Goal: Task Accomplishment & Management: Complete application form

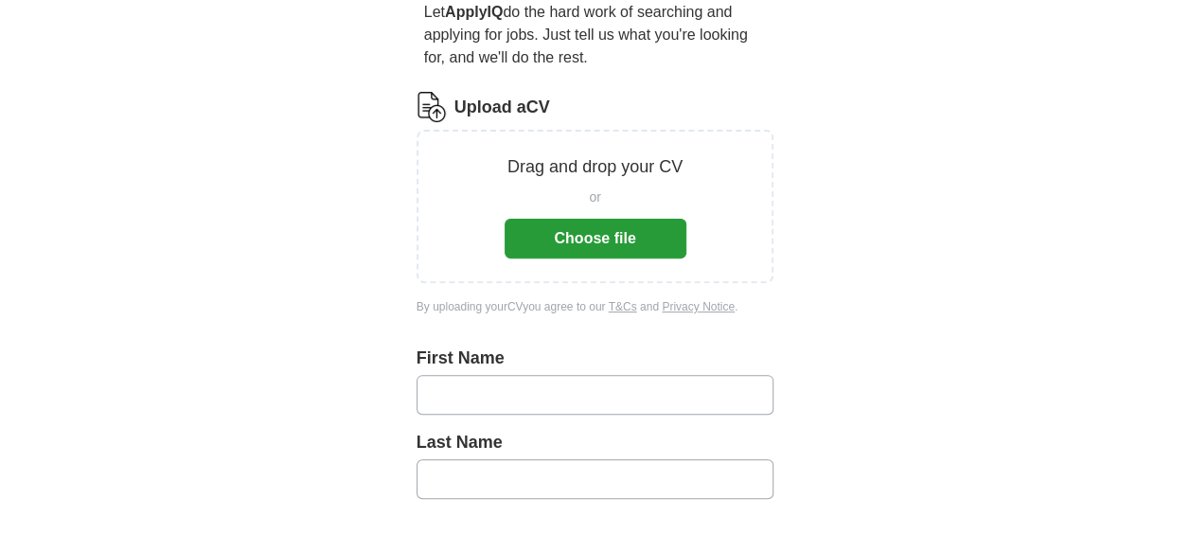
click at [601, 244] on button "Choose file" at bounding box center [595, 239] width 182 height 40
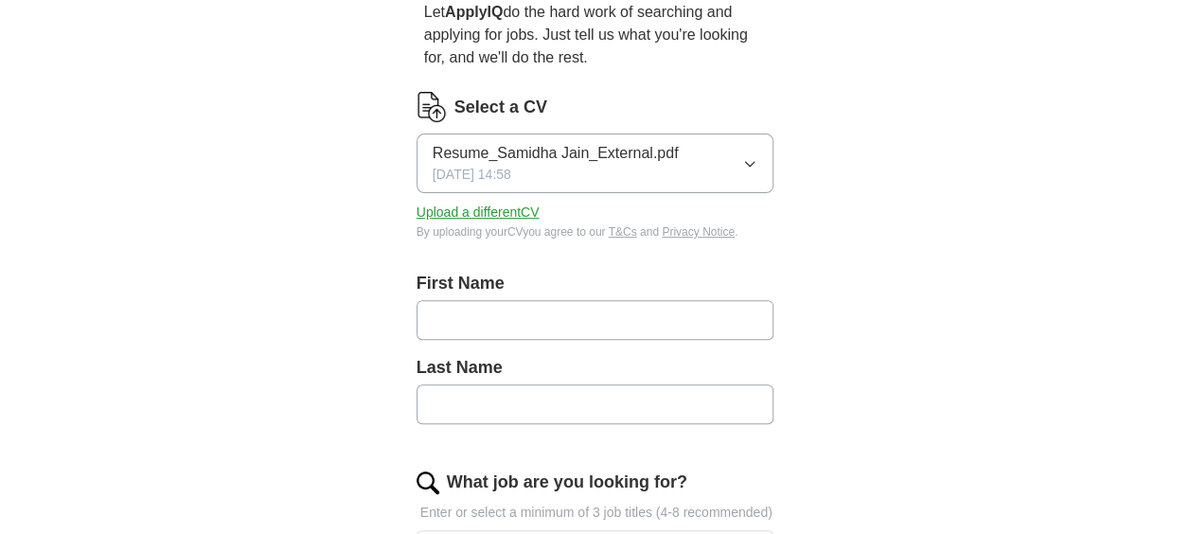
click at [500, 322] on input "text" at bounding box center [595, 320] width 358 height 40
type input "*******"
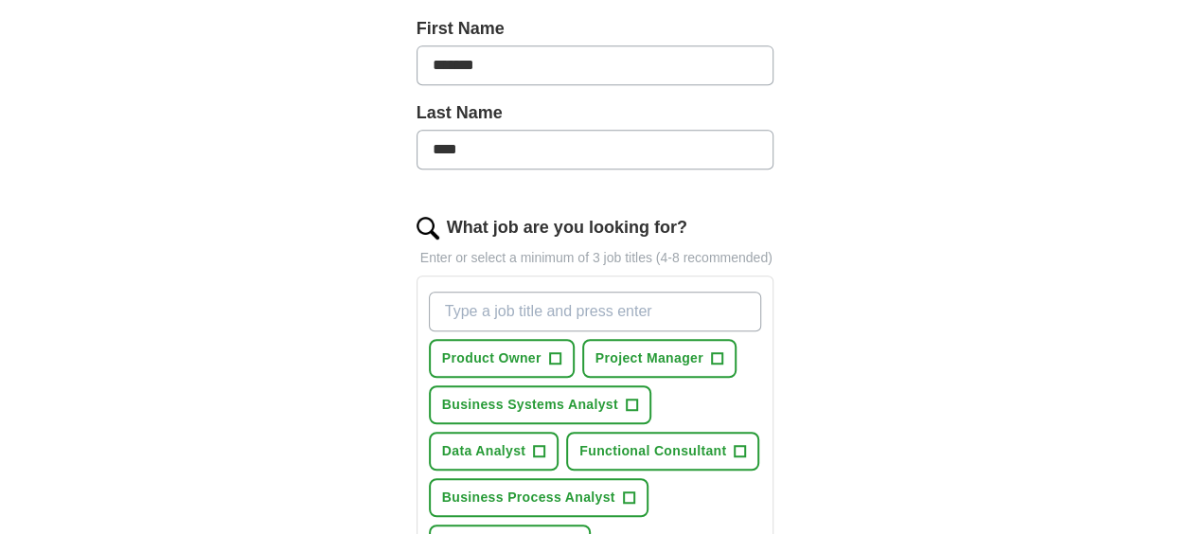
scroll to position [473, 0]
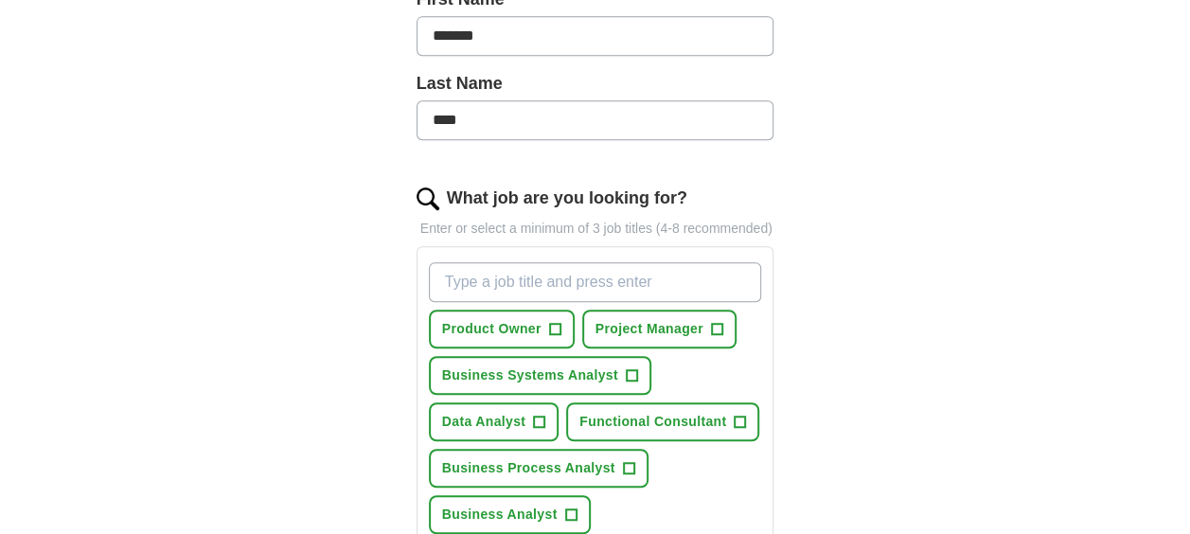
type input "****"
click at [522, 366] on span "Business Systems Analyst" at bounding box center [530, 375] width 176 height 20
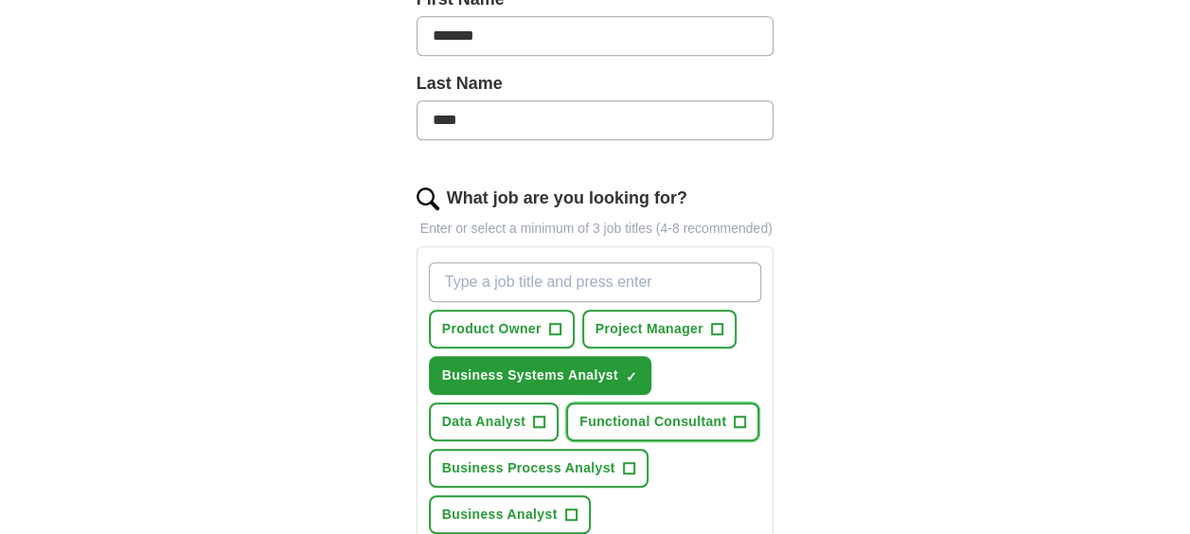
click at [666, 418] on span "Functional Consultant" at bounding box center [652, 422] width 147 height 20
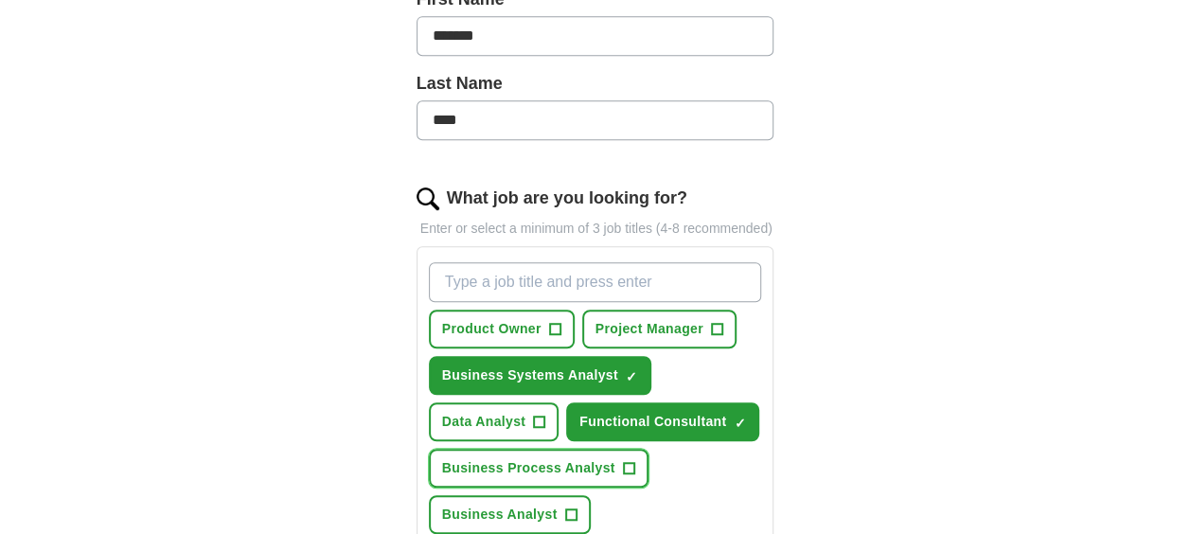
click at [571, 469] on span "Business Process Analyst" at bounding box center [528, 468] width 173 height 20
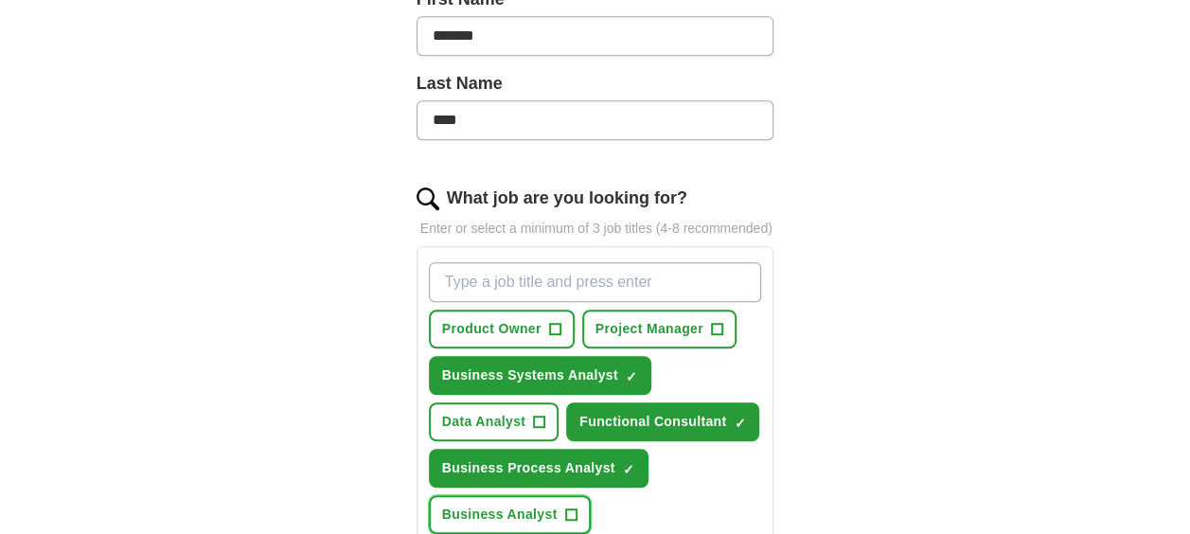
click at [526, 511] on span "Business Analyst" at bounding box center [499, 514] width 115 height 20
click at [510, 329] on span "Product Owner" at bounding box center [491, 329] width 99 height 20
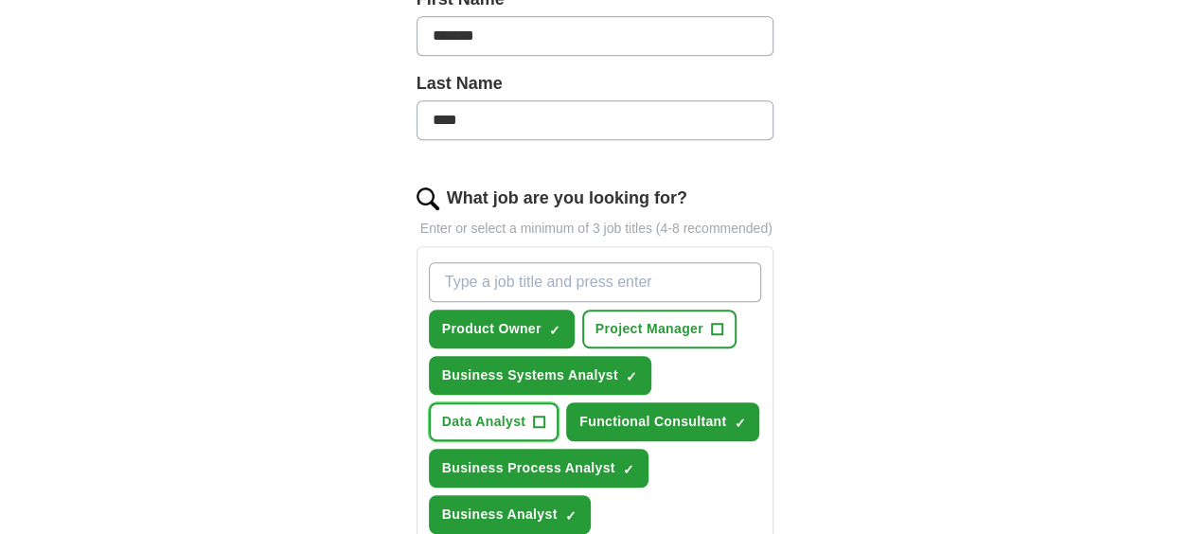
click at [532, 420] on button "Data Analyst +" at bounding box center [494, 421] width 131 height 39
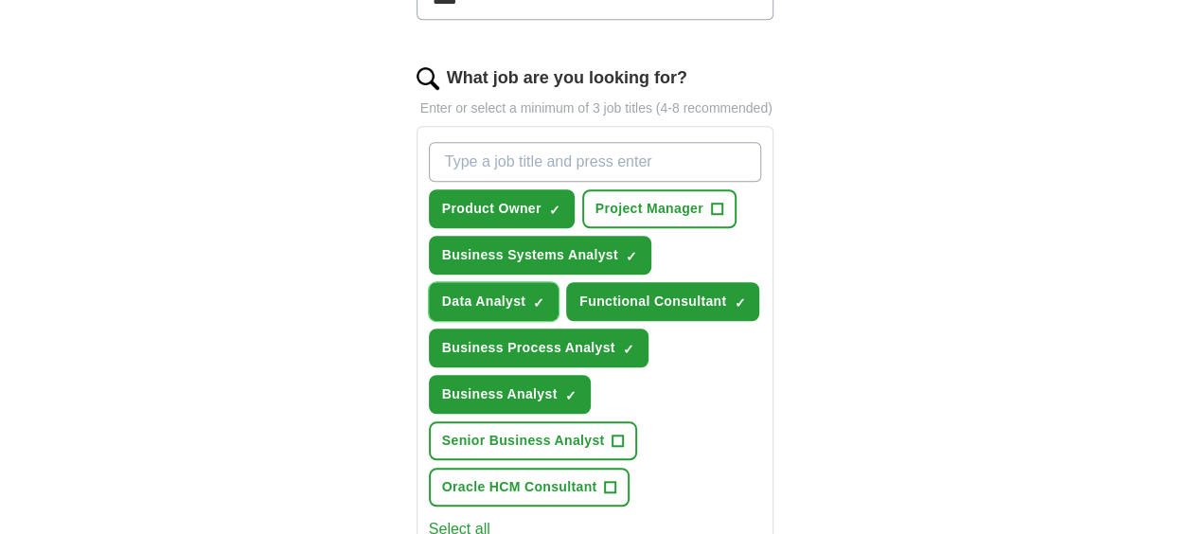
scroll to position [663, 0]
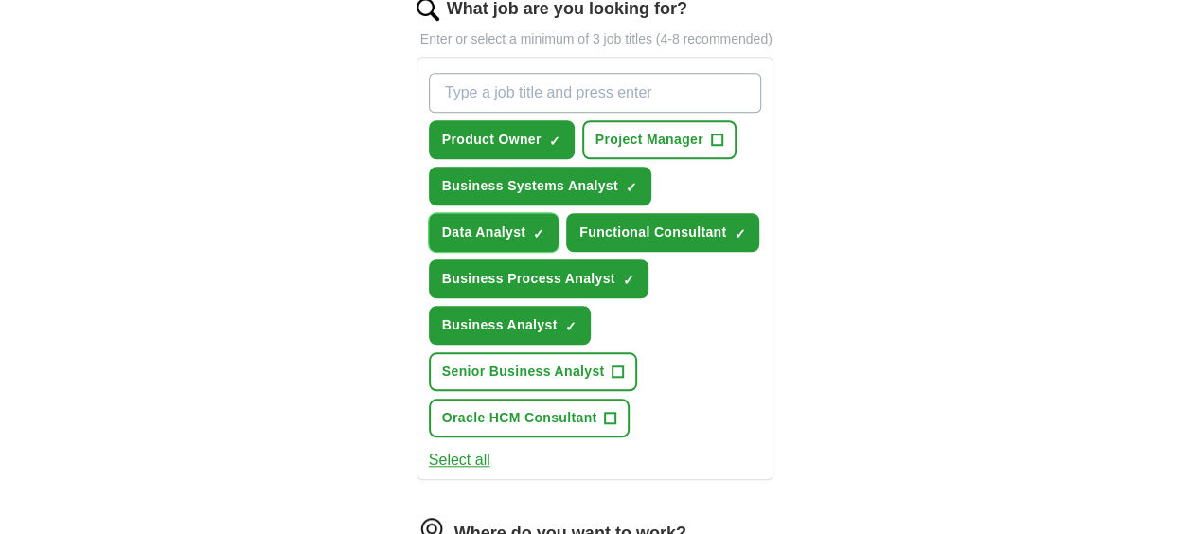
click at [519, 226] on span "Data Analyst" at bounding box center [484, 232] width 84 height 20
click at [555, 367] on span "Senior Business Analyst" at bounding box center [523, 372] width 163 height 20
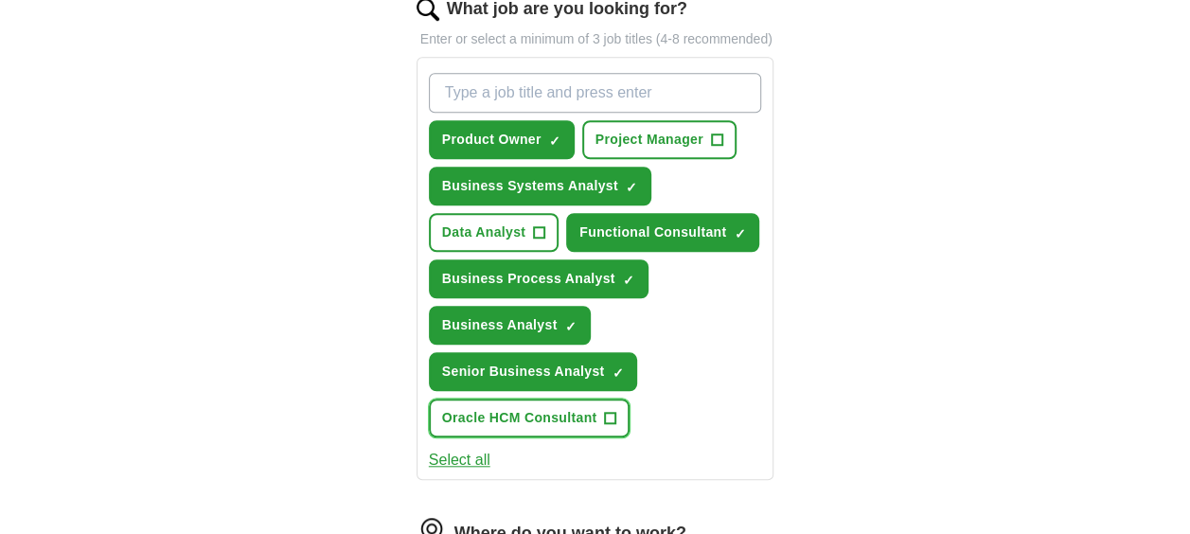
click at [547, 423] on span "Oracle HCM Consultant" at bounding box center [519, 418] width 155 height 20
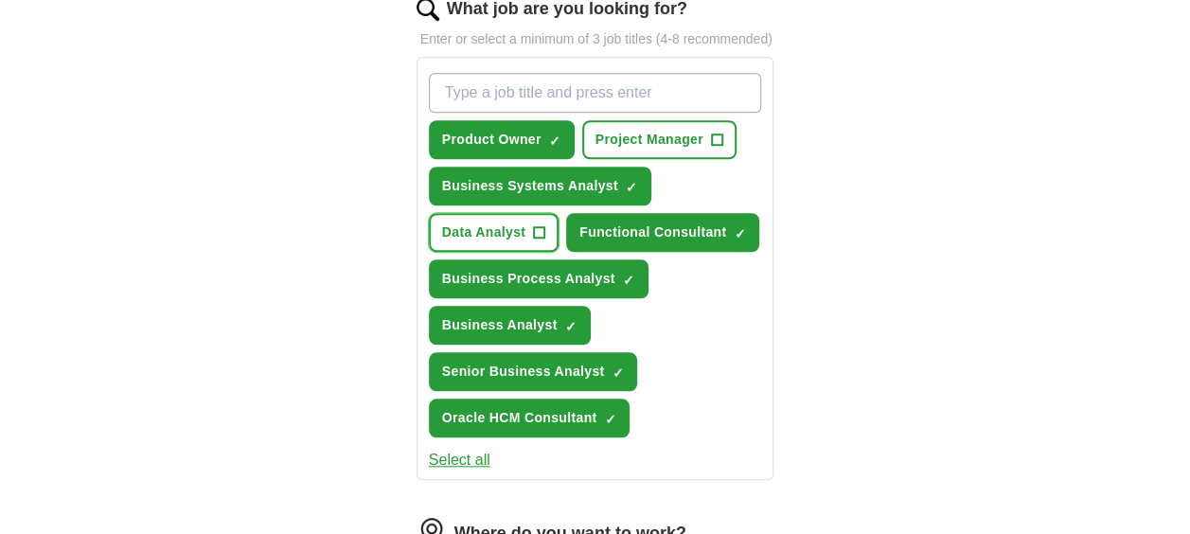
click at [467, 225] on span "Data Analyst" at bounding box center [484, 232] width 84 height 20
click at [630, 136] on span "Project Manager" at bounding box center [649, 140] width 108 height 20
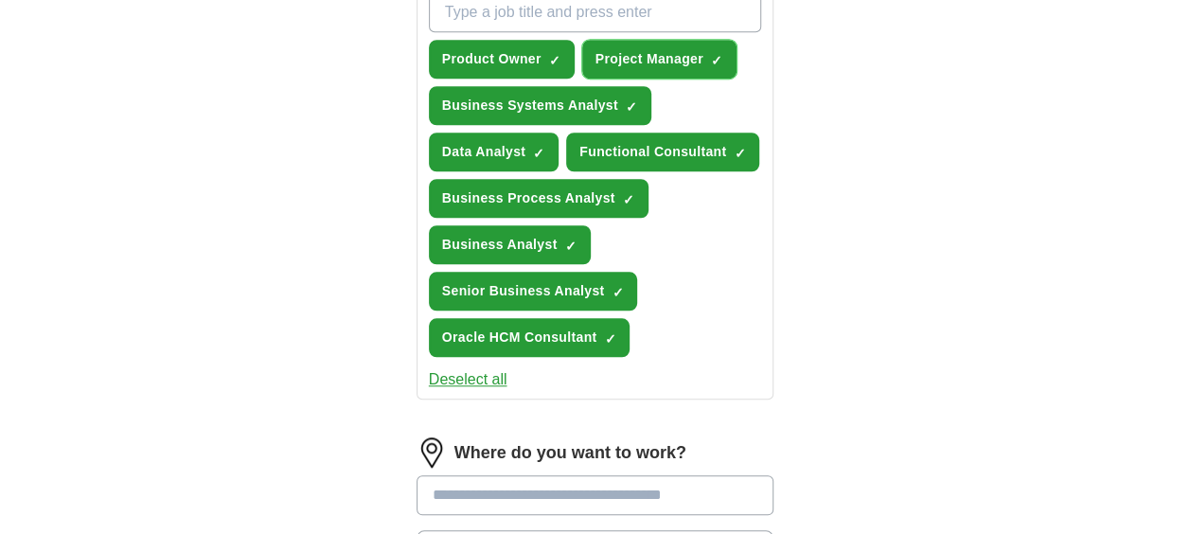
scroll to position [946, 0]
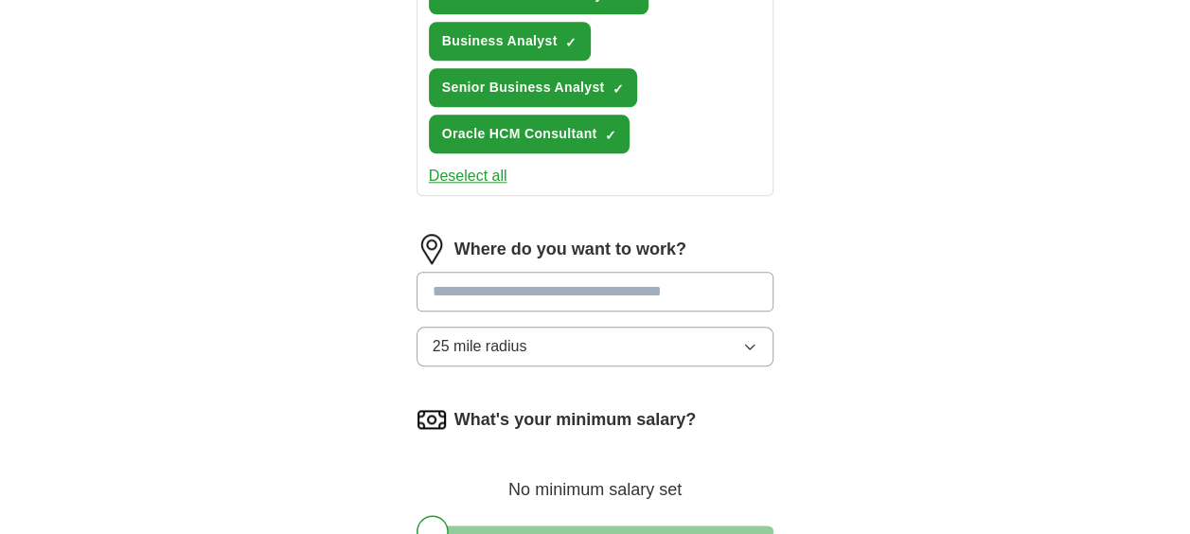
click at [628, 299] on input at bounding box center [595, 292] width 358 height 40
type input "******"
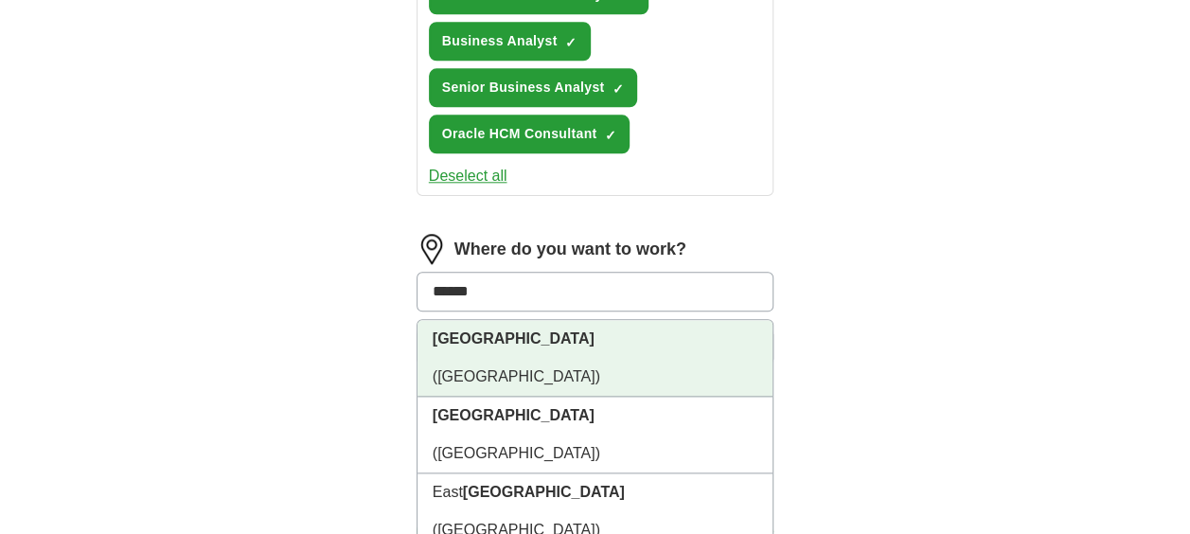
click at [600, 343] on li "[GEOGRAPHIC_DATA] ([GEOGRAPHIC_DATA])" at bounding box center [595, 358] width 356 height 77
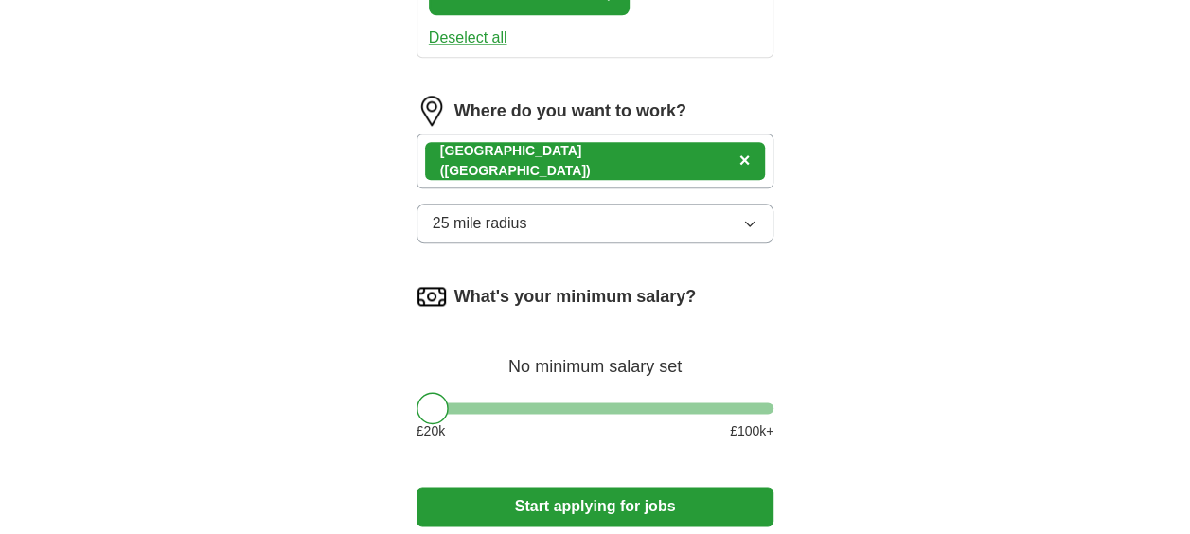
scroll to position [1136, 0]
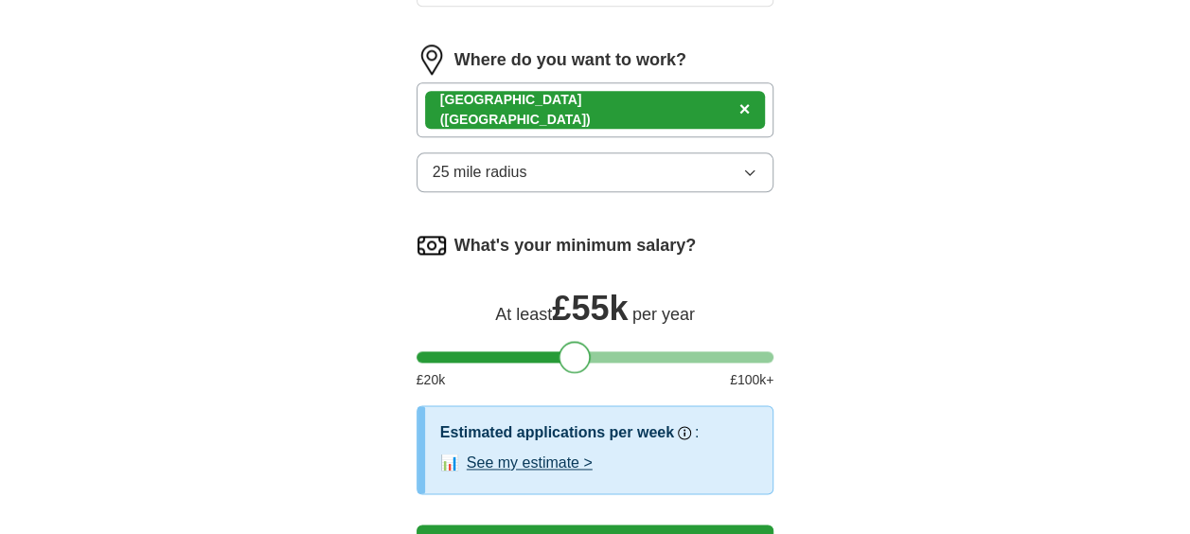
drag, startPoint x: 424, startPoint y: 356, endPoint x: 567, endPoint y: 351, distance: 143.0
click at [567, 351] on div at bounding box center [574, 357] width 32 height 32
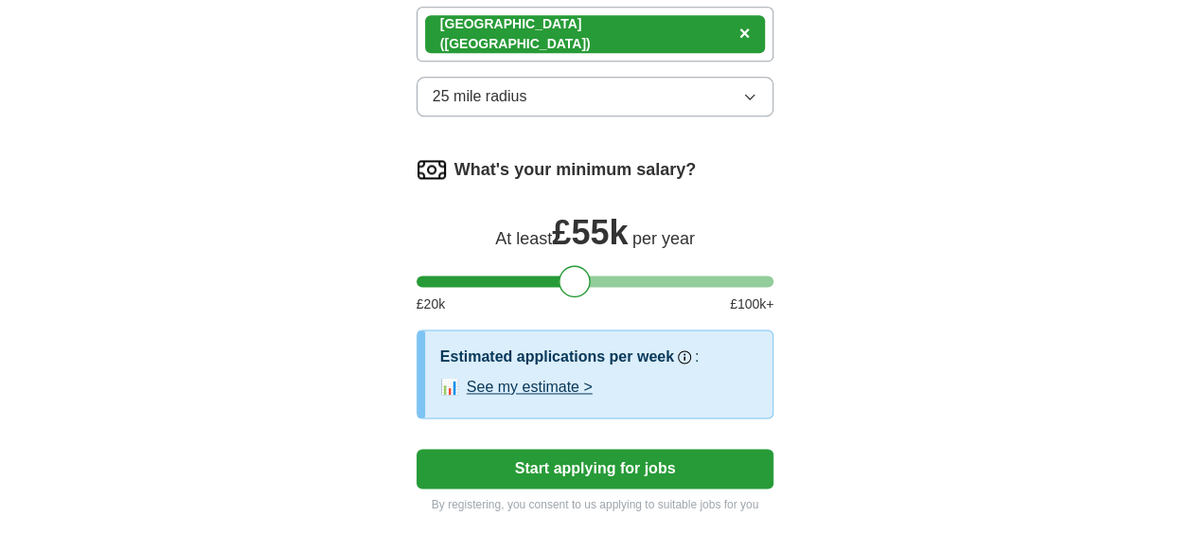
scroll to position [1325, 0]
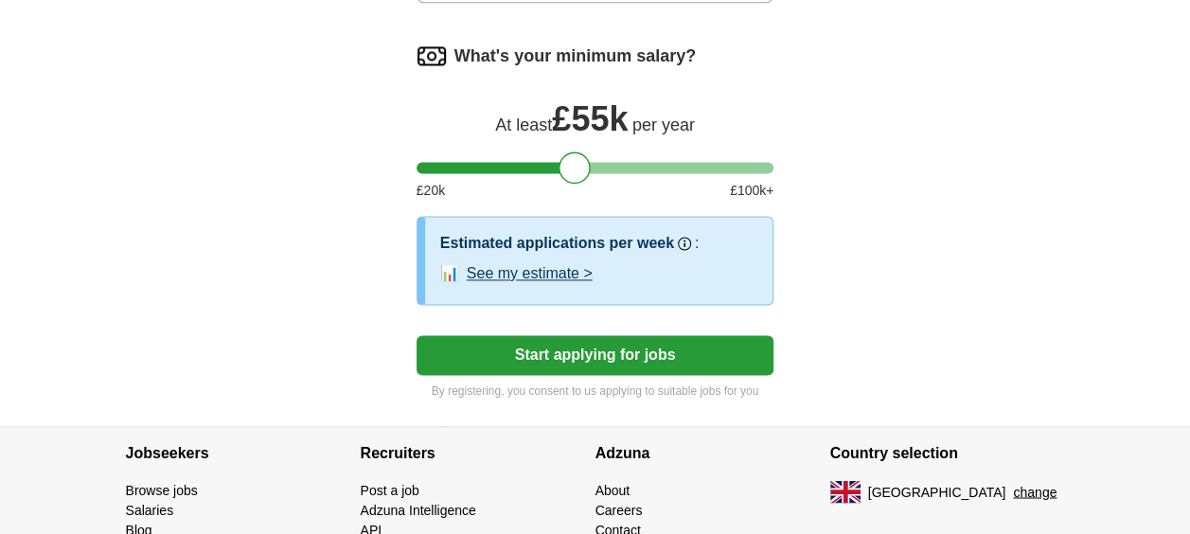
click at [574, 360] on button "Start applying for jobs" at bounding box center [595, 355] width 358 height 40
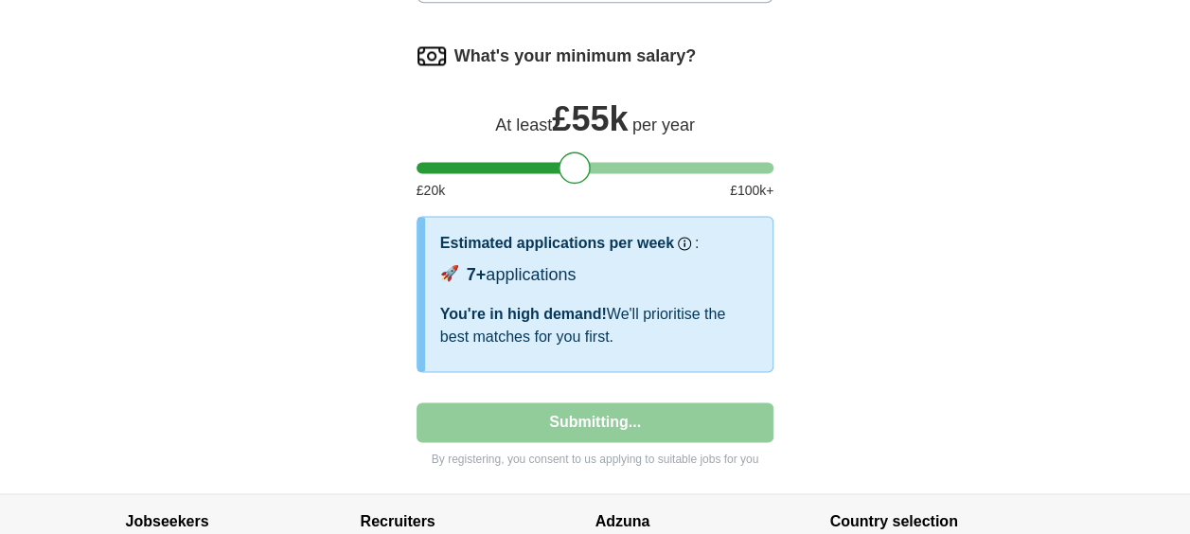
select select "**"
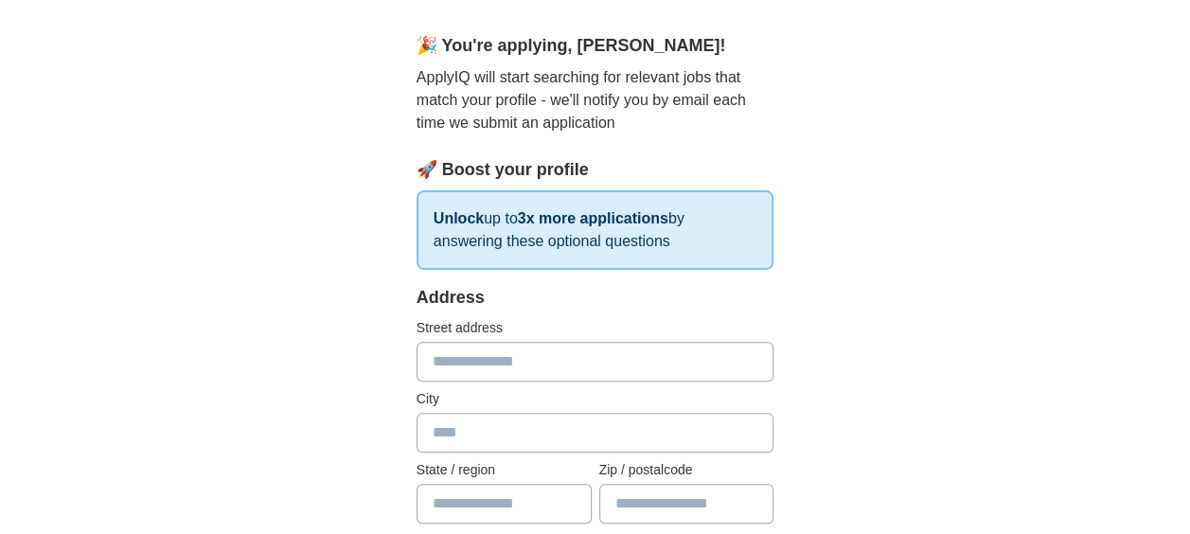
scroll to position [284, 0]
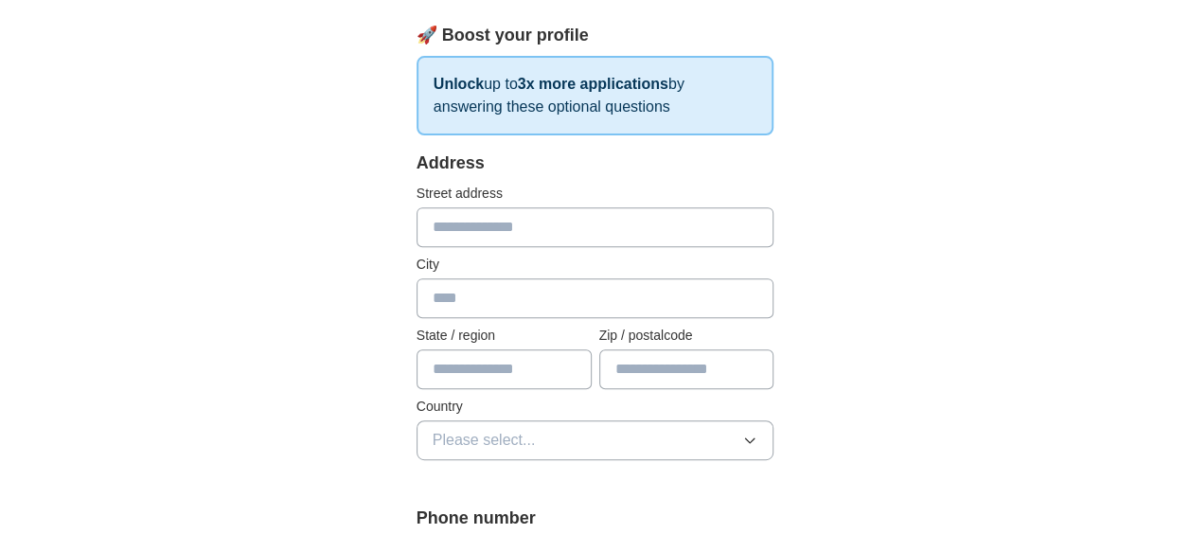
click at [526, 229] on input "text" at bounding box center [595, 227] width 358 height 40
type input "**********"
type input "*******"
type input "**********"
click at [674, 358] on input "text" at bounding box center [686, 369] width 175 height 40
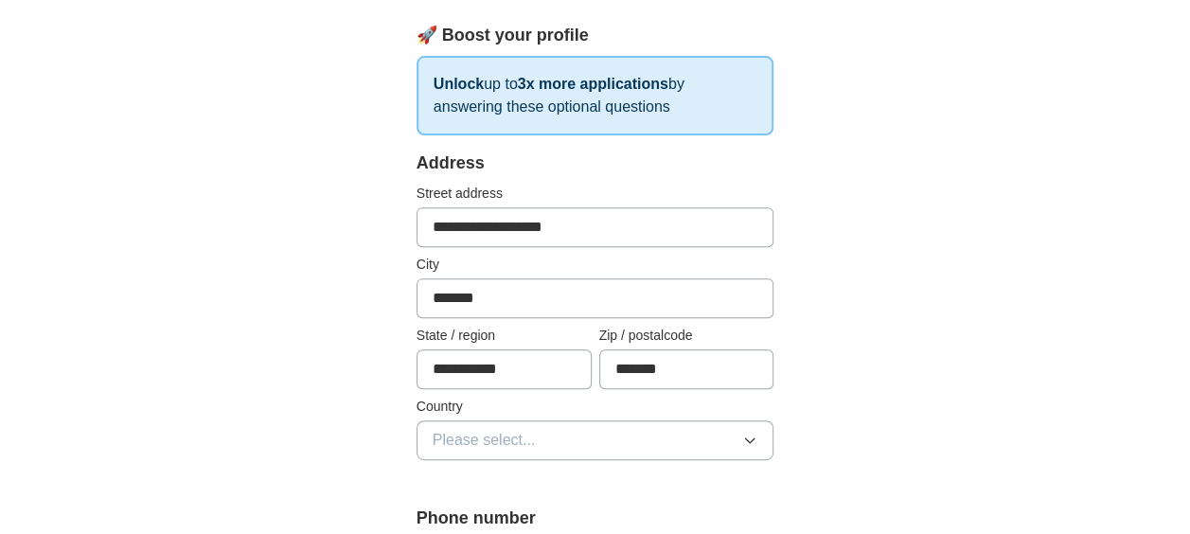
type input "*******"
click at [579, 445] on button "Please select..." at bounding box center [595, 440] width 358 height 40
click at [517, 490] on span "[GEOGRAPHIC_DATA]" at bounding box center [512, 483] width 158 height 23
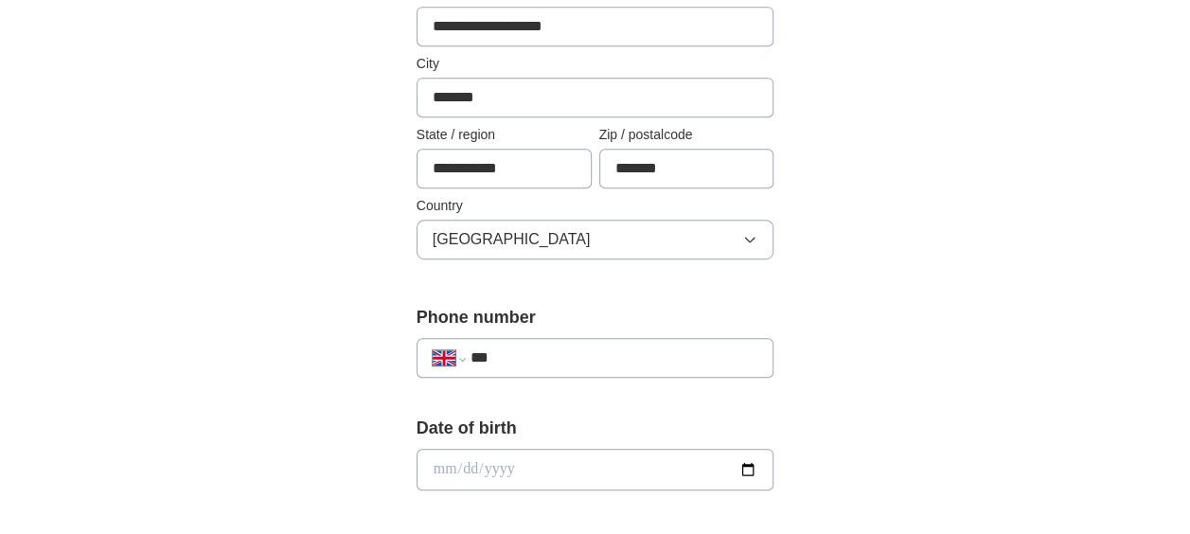
scroll to position [568, 0]
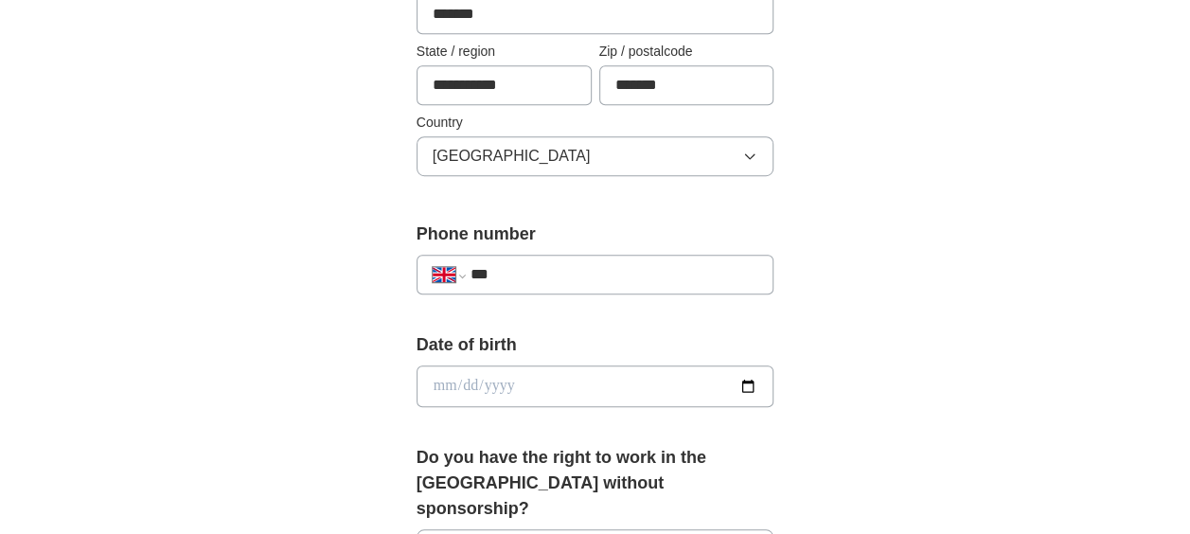
click at [558, 263] on input "***" at bounding box center [614, 274] width 288 height 23
type input "**********"
click at [451, 386] on input "date" at bounding box center [595, 386] width 358 height 42
type input "**********"
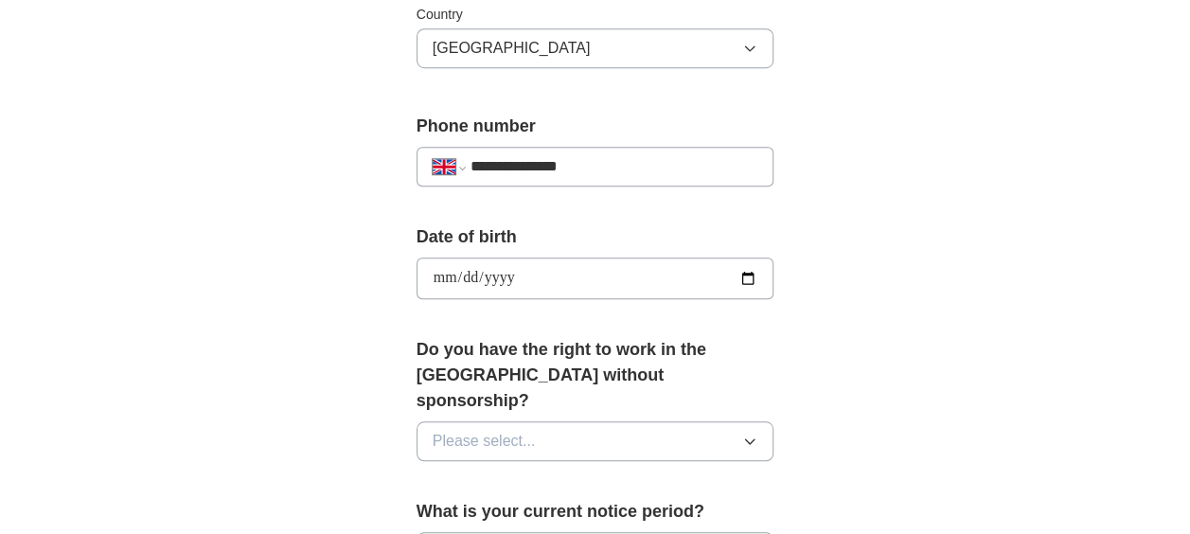
scroll to position [757, 0]
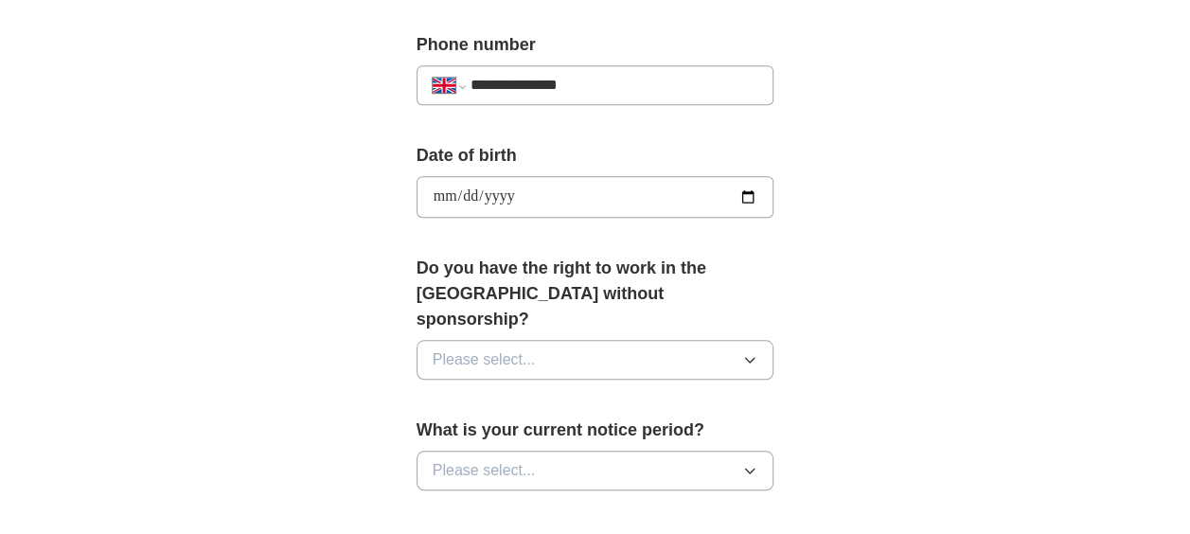
click at [579, 340] on button "Please select..." at bounding box center [595, 360] width 358 height 40
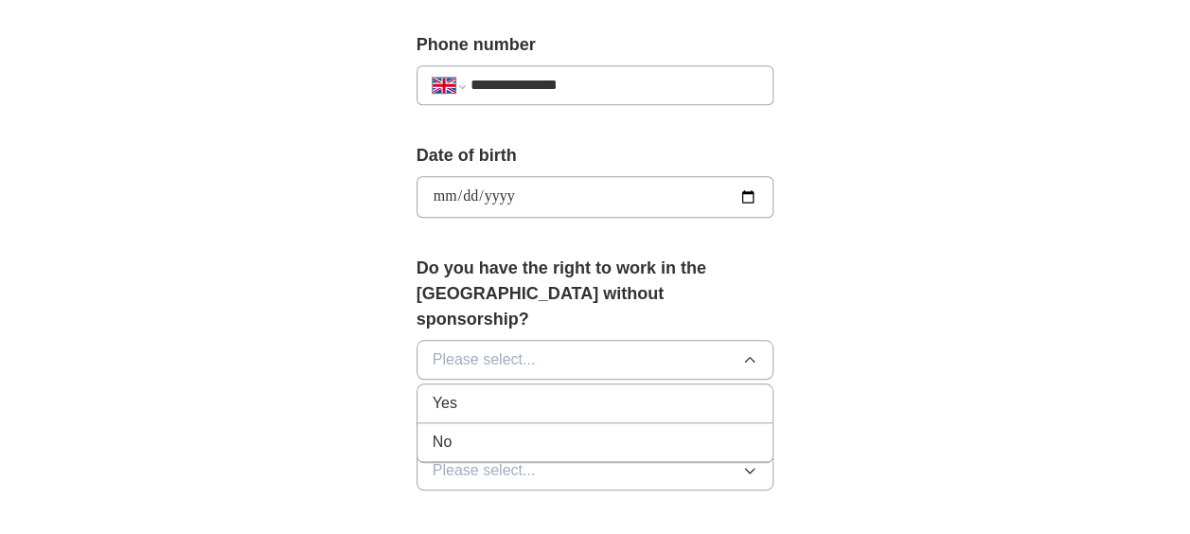
click at [494, 392] on div "Yes" at bounding box center [596, 403] width 326 height 23
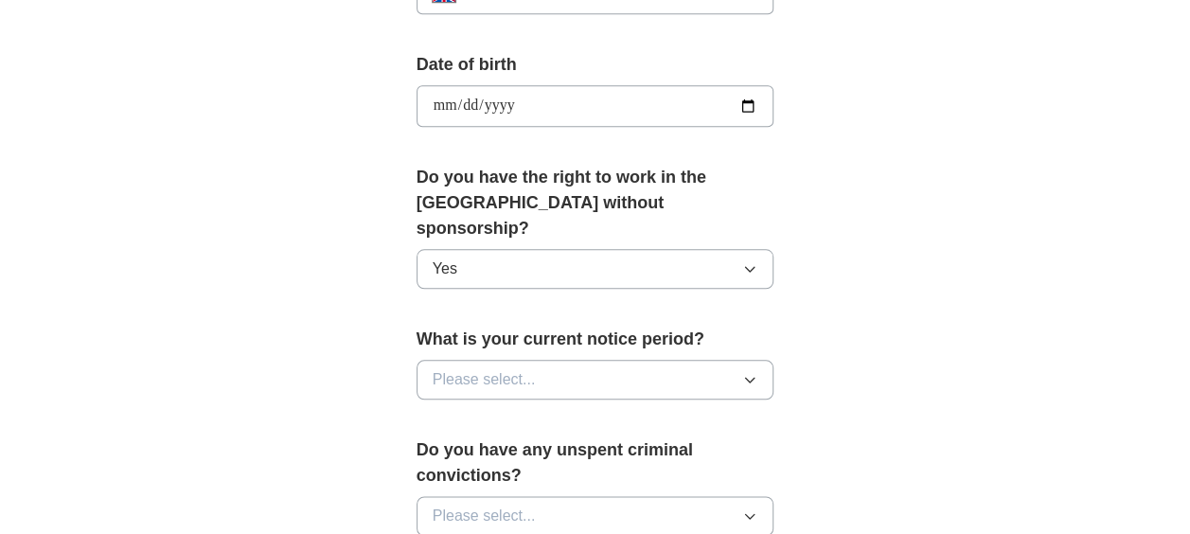
scroll to position [946, 0]
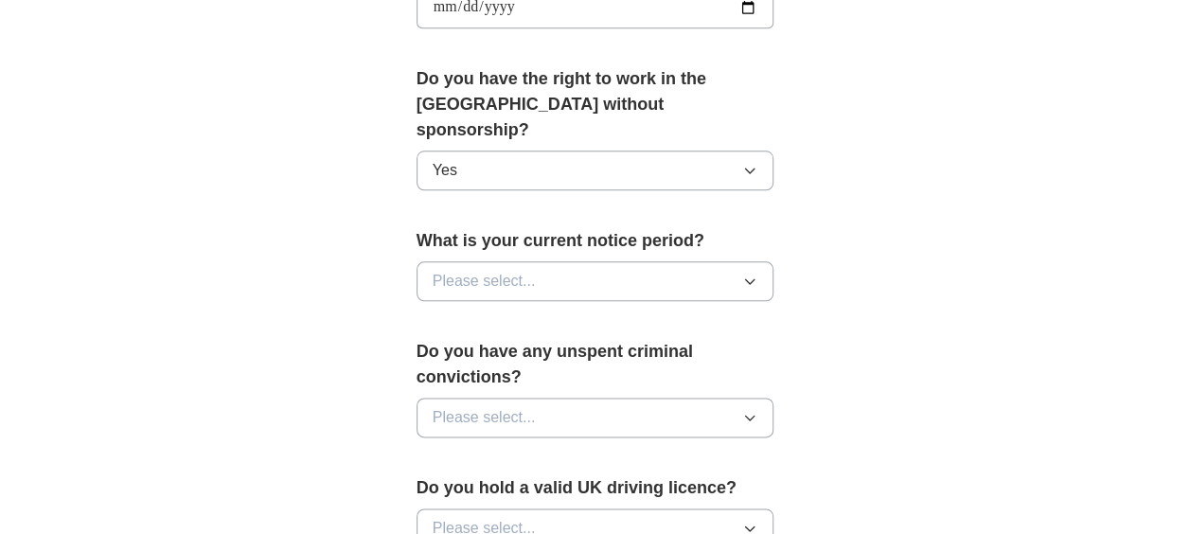
click at [558, 261] on button "Please select..." at bounding box center [595, 281] width 358 height 40
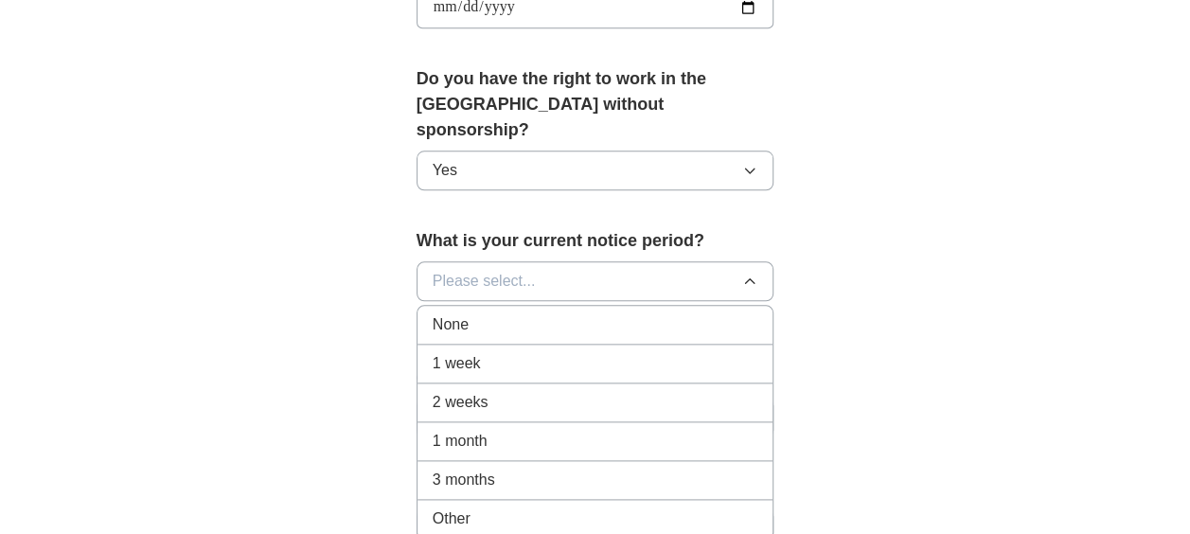
click at [517, 352] on div "1 week" at bounding box center [596, 363] width 326 height 23
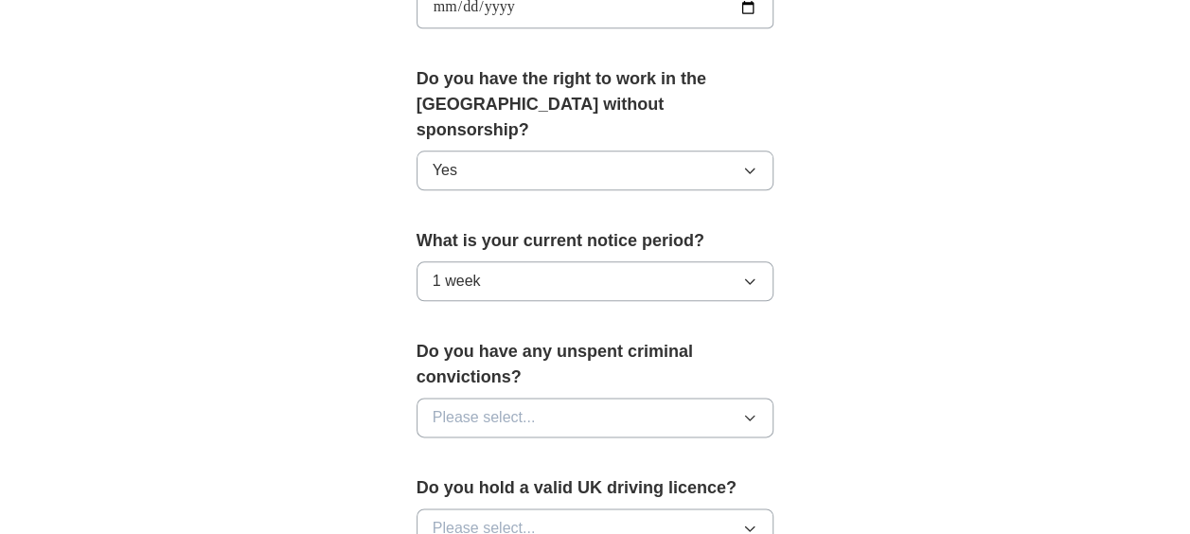
click at [591, 261] on button "1 week" at bounding box center [595, 281] width 358 height 40
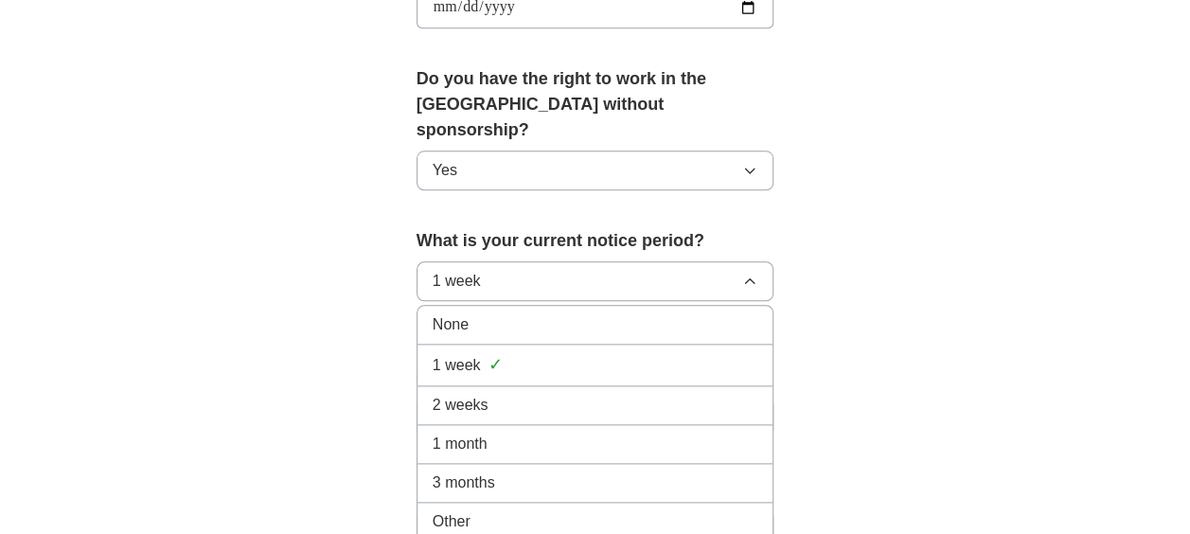
click at [483, 394] on span "2 weeks" at bounding box center [461, 405] width 56 height 23
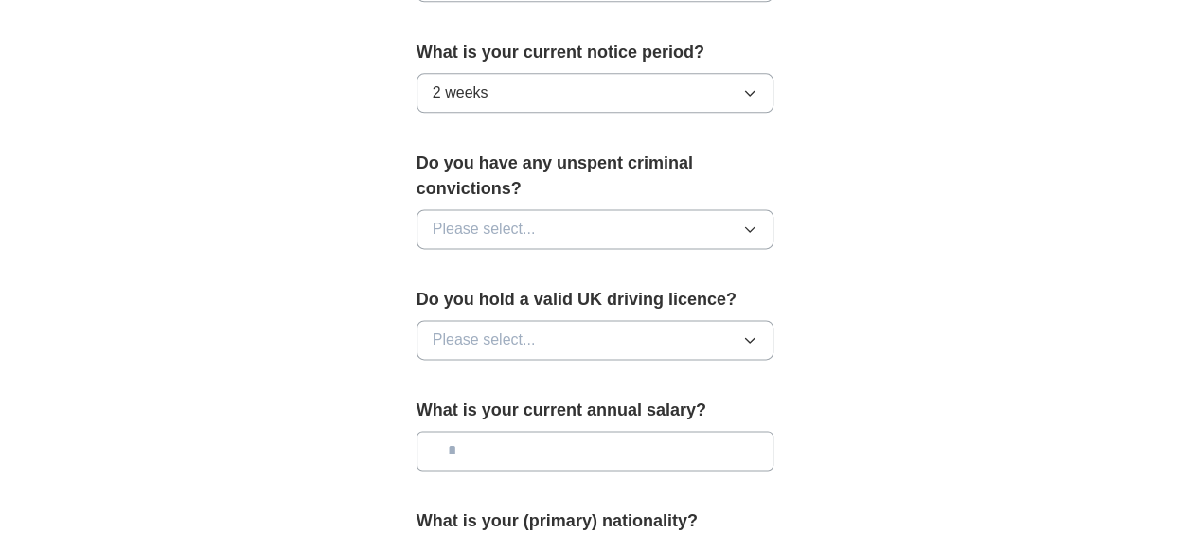
scroll to position [1136, 0]
click at [594, 208] on button "Please select..." at bounding box center [595, 228] width 358 height 40
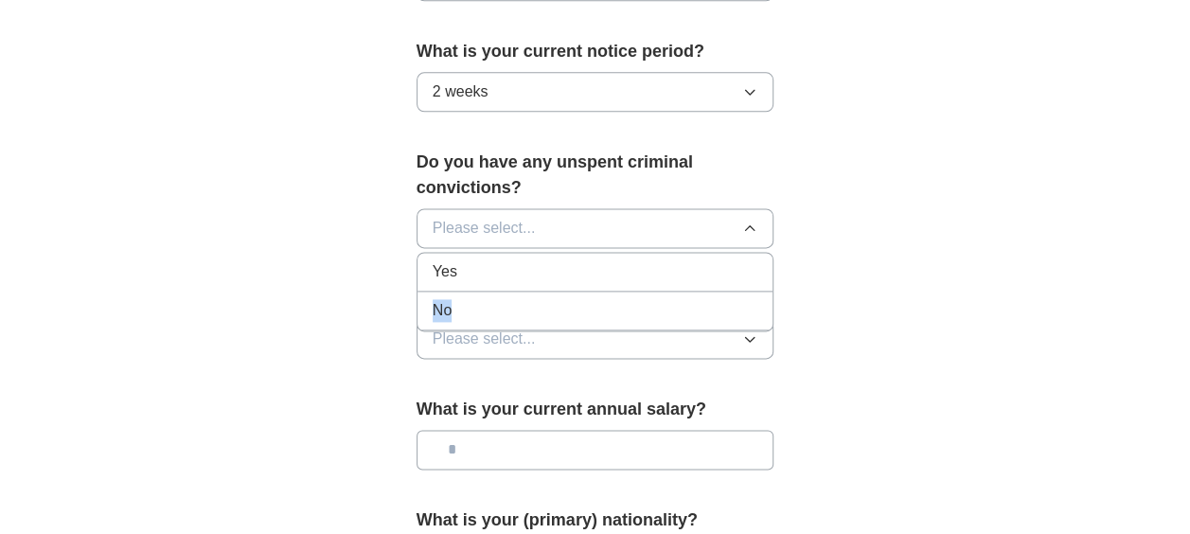
click at [509, 259] on ul "Yes No" at bounding box center [595, 292] width 358 height 80
drag, startPoint x: 509, startPoint y: 259, endPoint x: 513, endPoint y: 280, distance: 21.2
click at [513, 299] on div "No" at bounding box center [596, 310] width 326 height 23
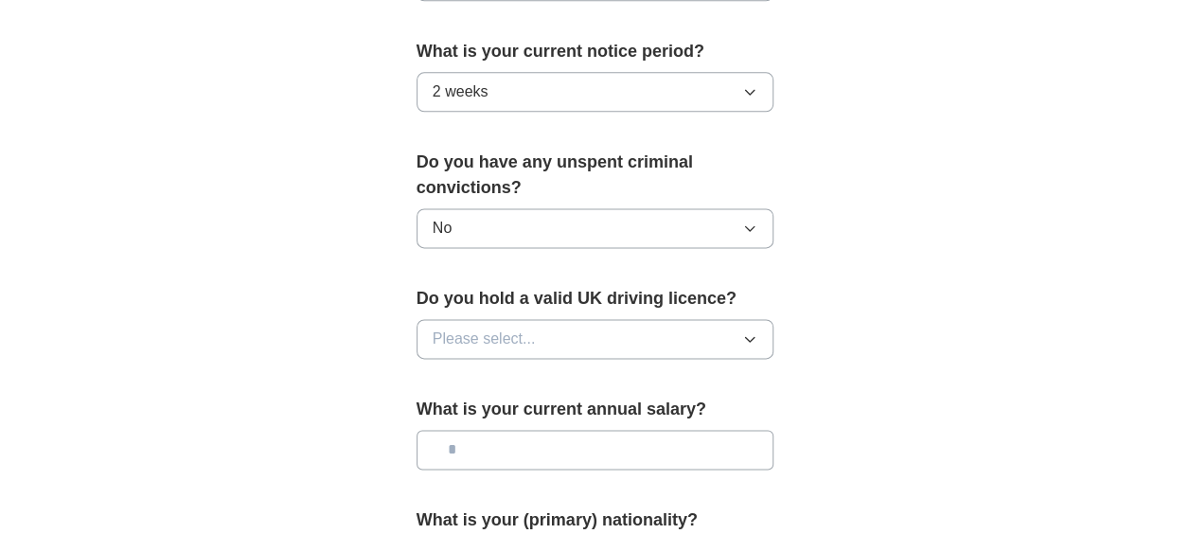
click at [579, 319] on button "Please select..." at bounding box center [595, 339] width 358 height 40
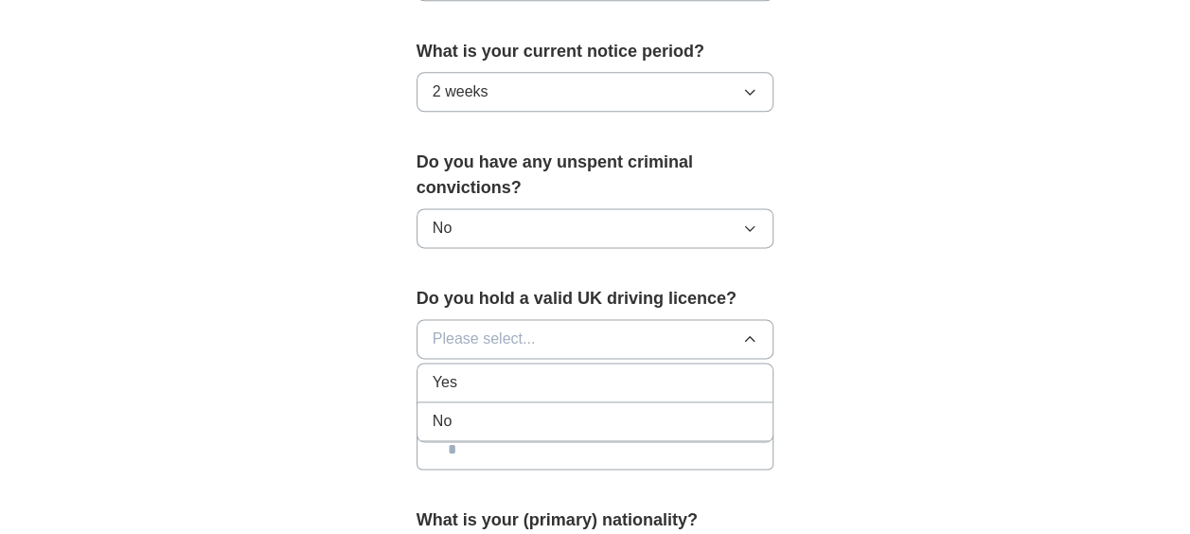
click at [486, 410] on div "No" at bounding box center [596, 421] width 326 height 23
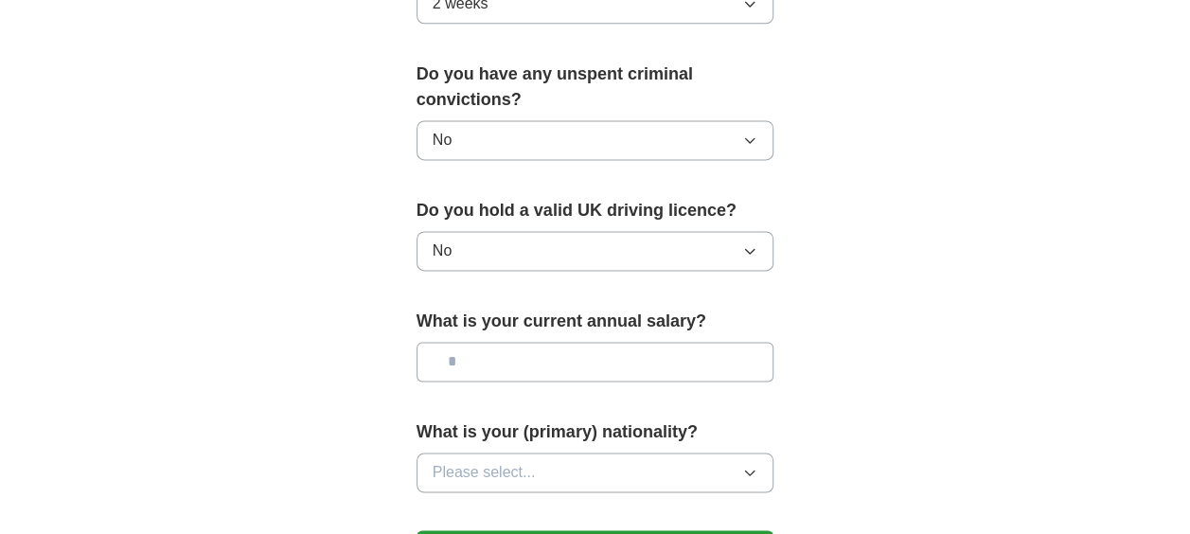
scroll to position [1325, 0]
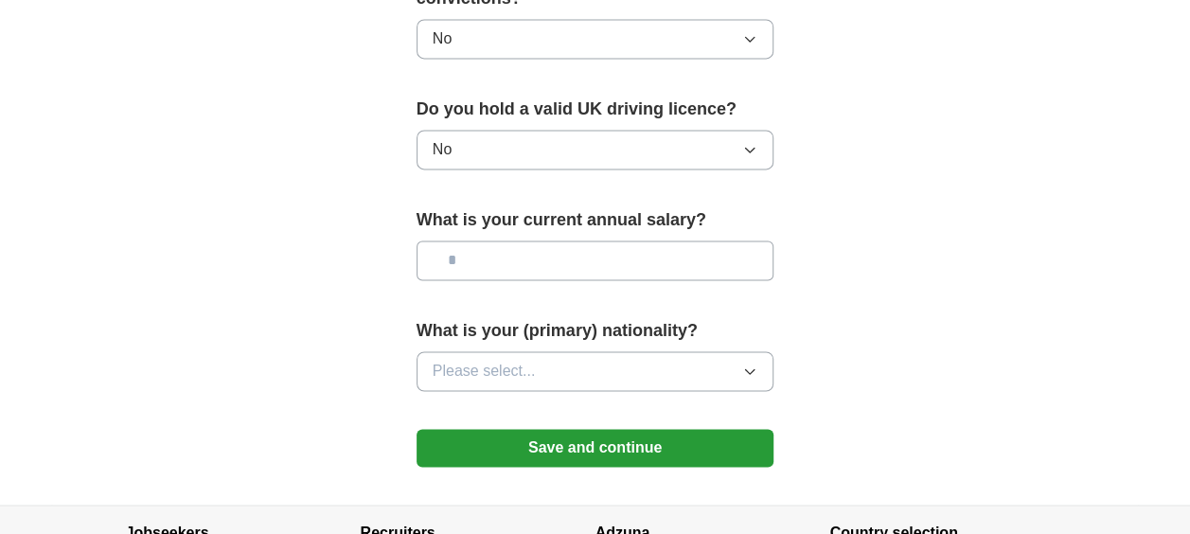
click at [551, 240] on input "text" at bounding box center [595, 260] width 358 height 40
type input "*******"
click at [557, 351] on button "Please select..." at bounding box center [595, 371] width 358 height 40
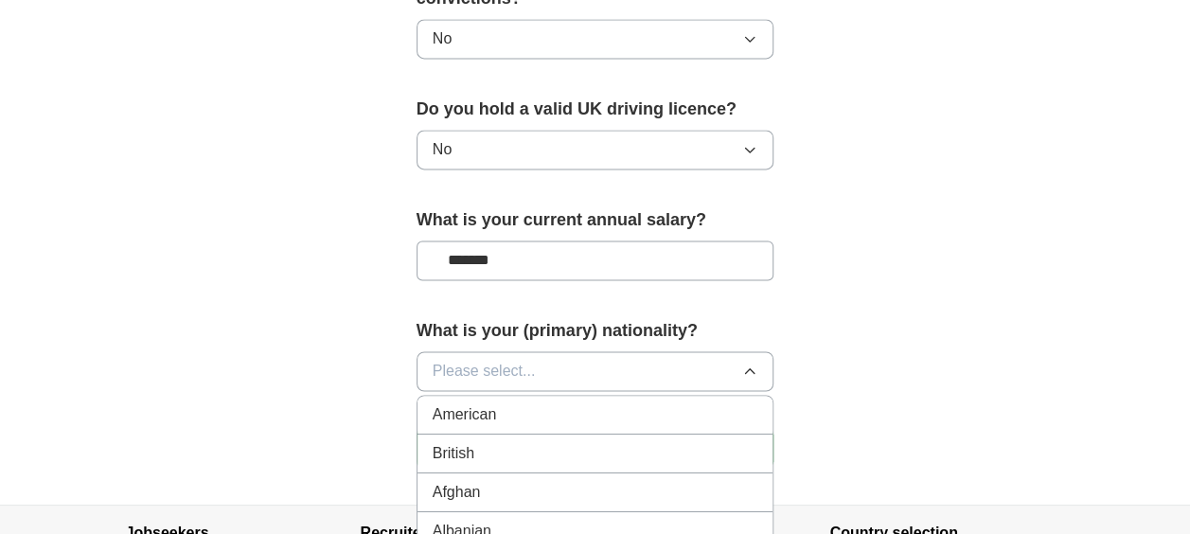
click at [553, 351] on button "Please select..." at bounding box center [595, 371] width 358 height 40
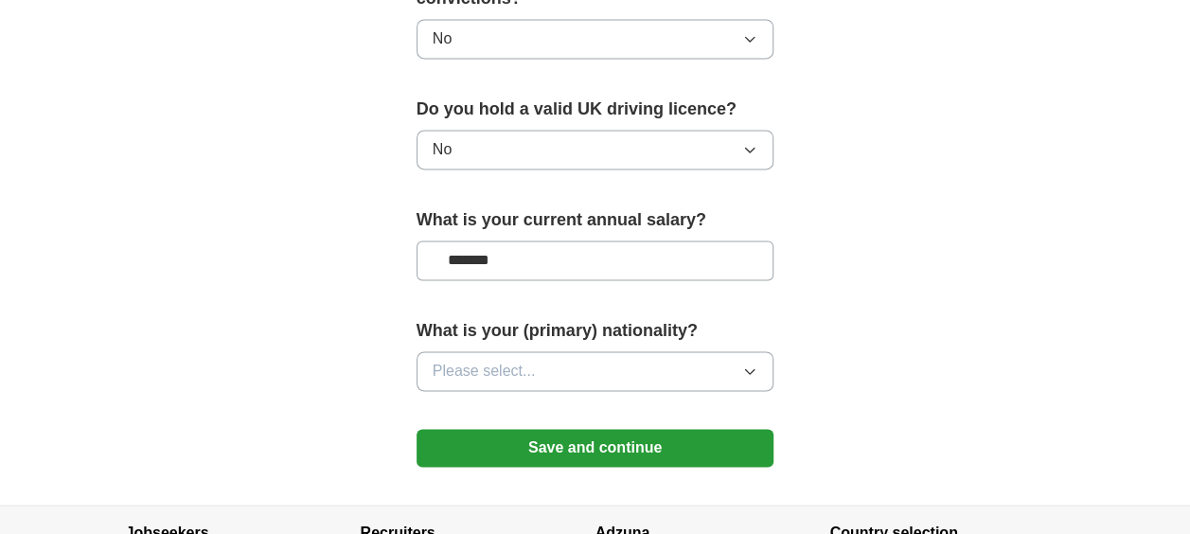
click at [550, 351] on button "Please select..." at bounding box center [595, 371] width 358 height 40
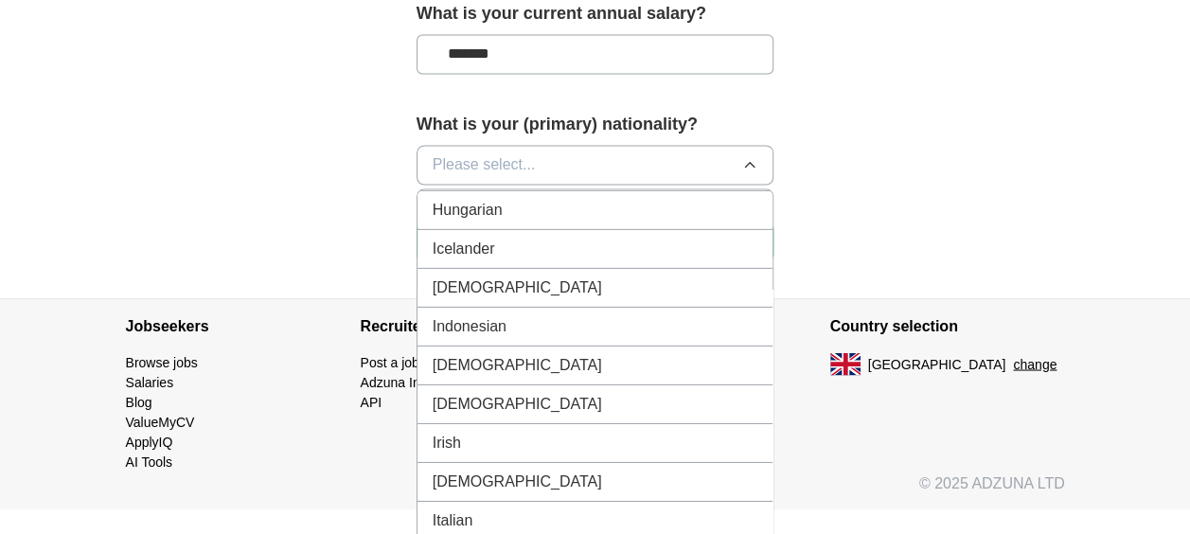
scroll to position [3029, 0]
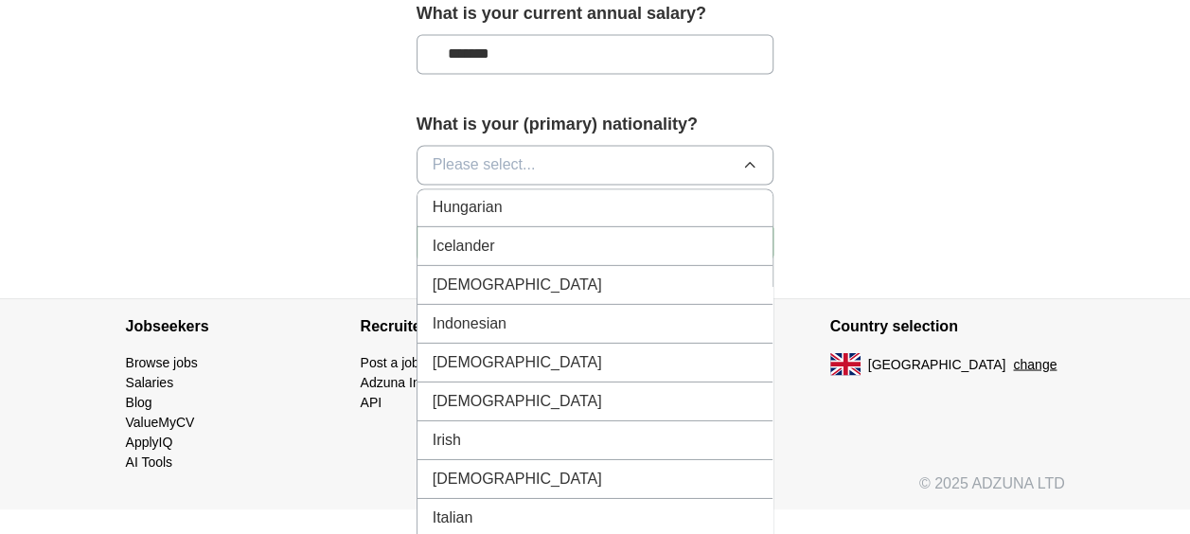
click at [484, 273] on div "[DEMOGRAPHIC_DATA]" at bounding box center [596, 284] width 326 height 23
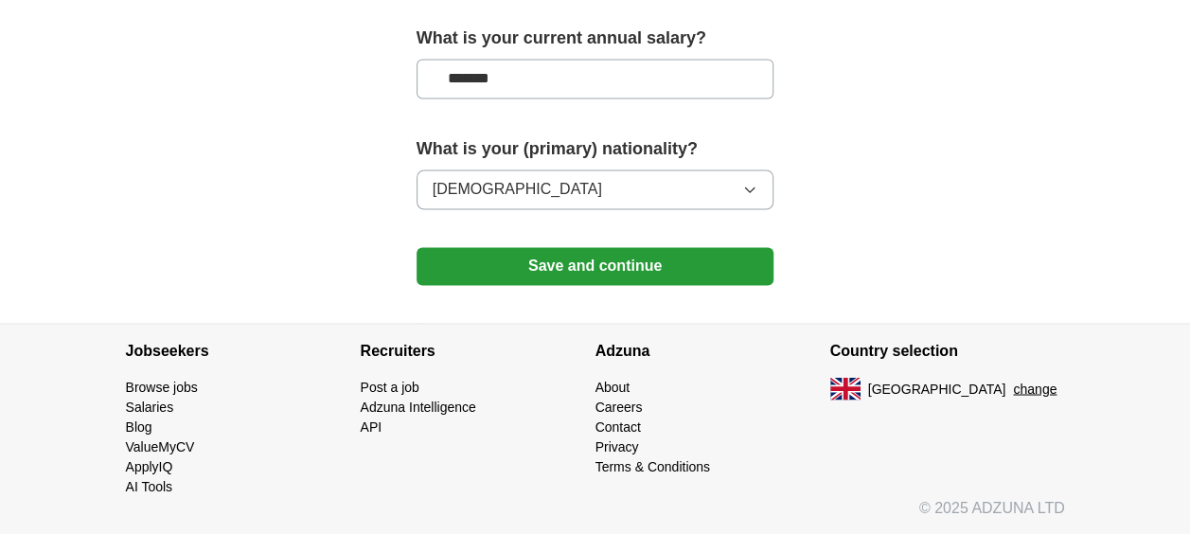
scroll to position [1473, 0]
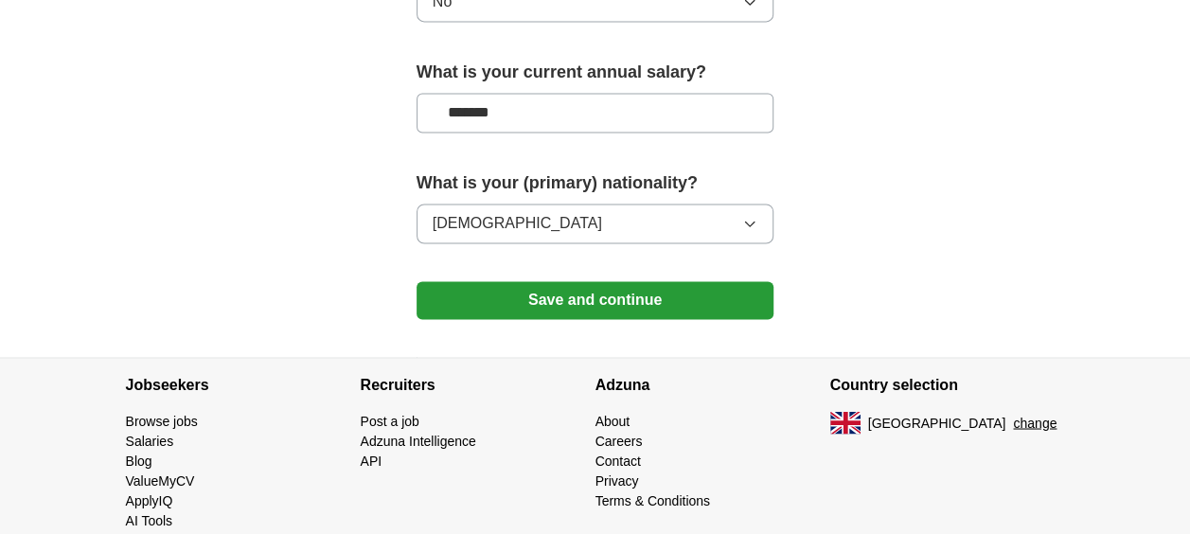
click at [600, 281] on button "Save and continue" at bounding box center [595, 300] width 358 height 38
